Goal: Navigation & Orientation: Find specific page/section

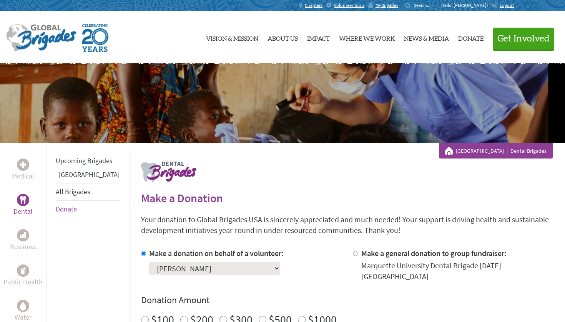
click at [73, 196] on link "All Brigades" at bounding box center [73, 191] width 35 height 9
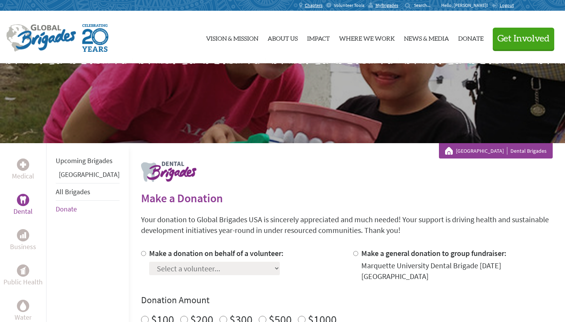
click at [364, 7] on span "Volunteer Tools" at bounding box center [349, 5] width 30 height 6
click at [77, 179] on link "[GEOGRAPHIC_DATA]" at bounding box center [89, 174] width 61 height 9
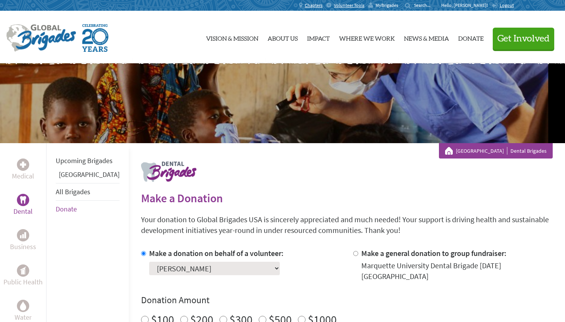
click at [398, 6] on span "MyBrigades" at bounding box center [386, 5] width 23 height 6
